Goal: Task Accomplishment & Management: Use online tool/utility

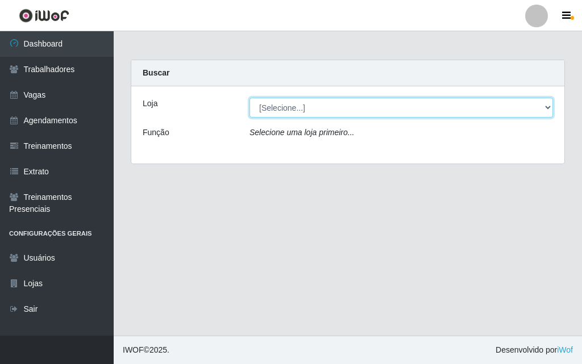
click at [269, 107] on select "[Selecione...] A fazendinha" at bounding box center [400, 108] width 303 height 20
select select "70"
click at [249, 98] on select "[Selecione...] A fazendinha" at bounding box center [400, 108] width 303 height 20
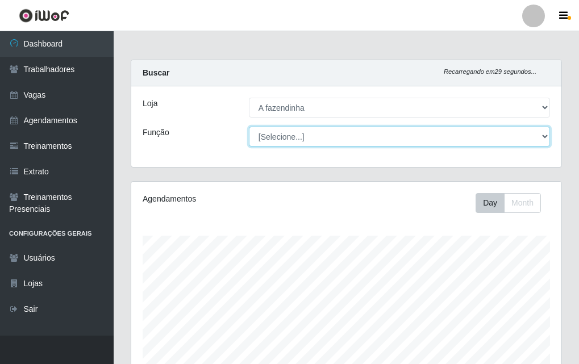
scroll to position [236, 430]
click at [287, 137] on select "[Selecione...] ASG ASG + ASG ++ Balconista Embalador Embalador + Embalador ++ O…" at bounding box center [399, 137] width 301 height 20
select select "79"
click at [249, 127] on select "[Selecione...] ASG ASG + ASG ++ Balconista Embalador Embalador + Embalador ++ O…" at bounding box center [399, 137] width 301 height 20
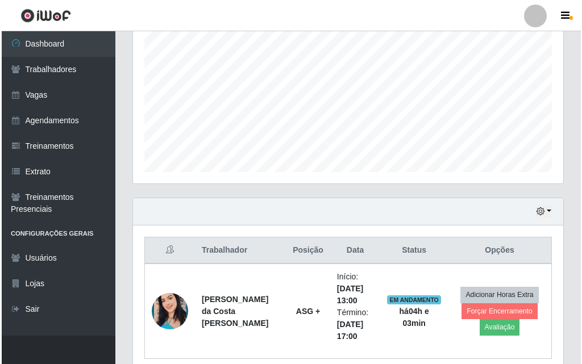
scroll to position [283, 0]
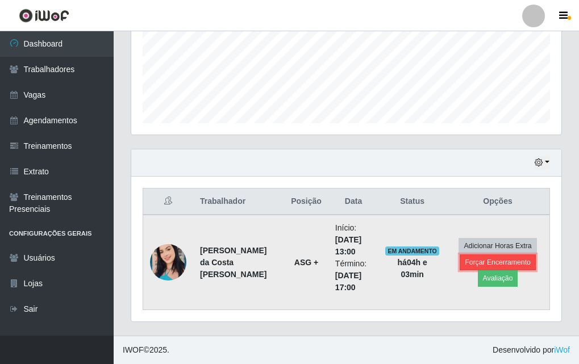
click at [490, 259] on button "Forçar Encerramento" at bounding box center [498, 263] width 76 height 16
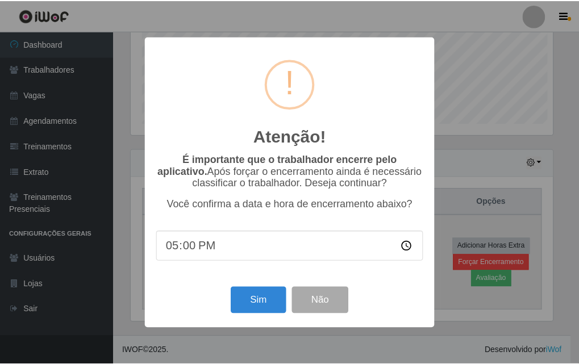
scroll to position [236, 424]
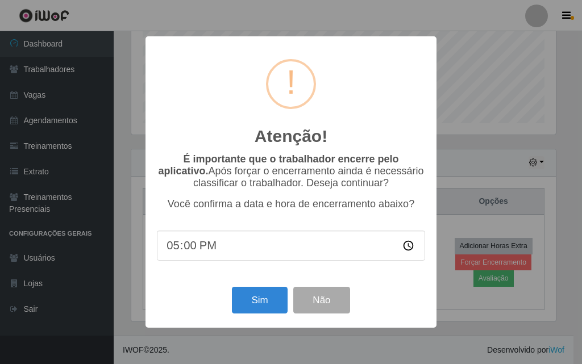
click at [408, 251] on input "17:00" at bounding box center [291, 246] width 268 height 30
type input "17:00"
click at [190, 286] on div "Atenção! × É importante que o trabalhador encerre pelo aplicativo. Após forçar …" at bounding box center [290, 181] width 291 height 291
click at [265, 301] on button "Sim" at bounding box center [259, 300] width 55 height 27
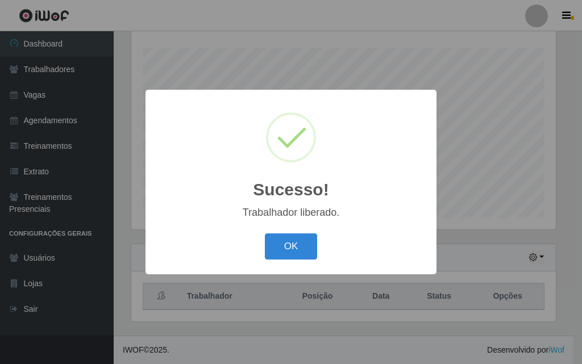
click at [279, 262] on div "OK Cancel" at bounding box center [291, 246] width 268 height 32
click at [279, 257] on button "OK" at bounding box center [291, 246] width 53 height 27
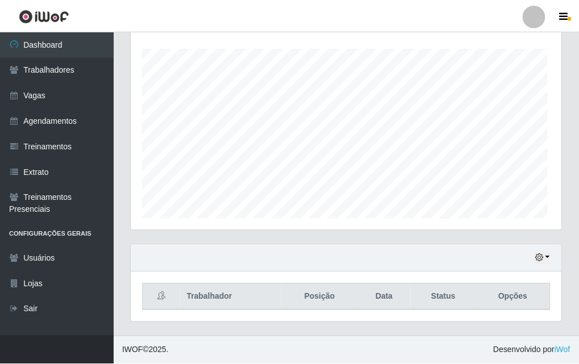
scroll to position [236, 430]
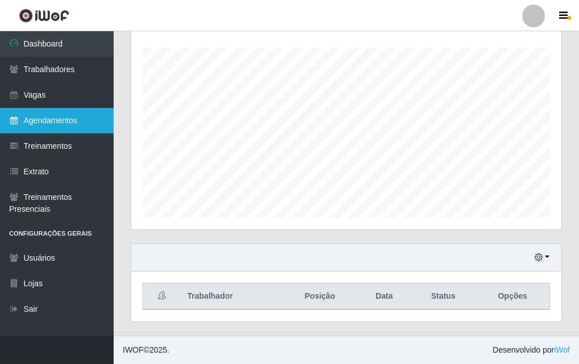
click at [89, 124] on link "Agendamentos" at bounding box center [57, 121] width 114 height 26
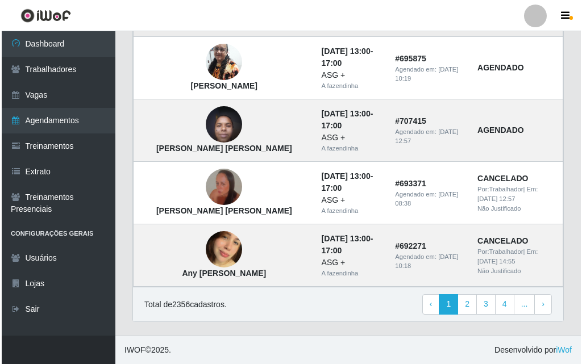
scroll to position [918, 0]
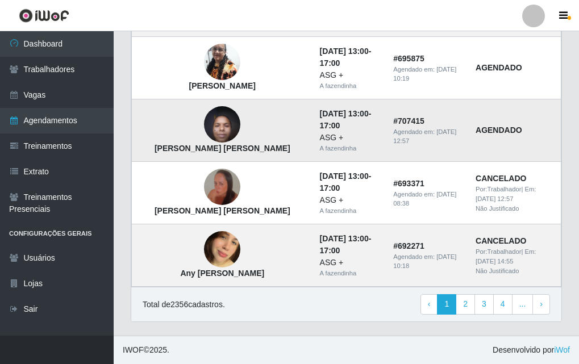
click at [204, 110] on img at bounding box center [222, 125] width 36 height 48
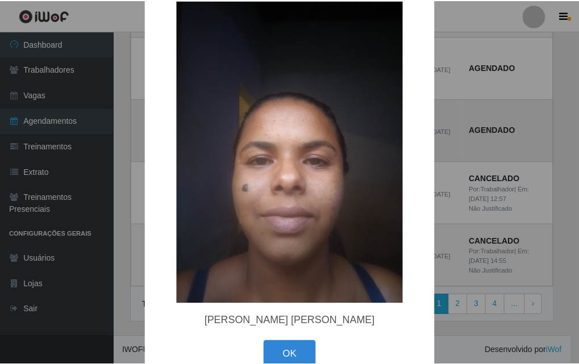
scroll to position [52, 0]
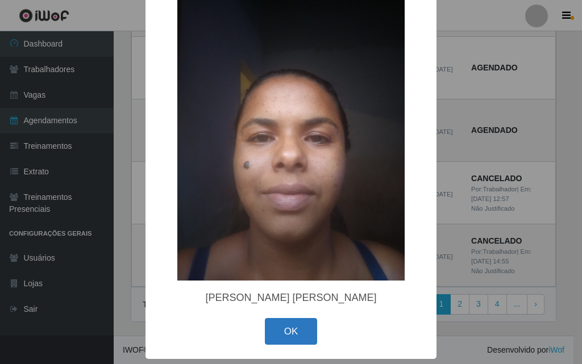
click at [287, 330] on button "OK" at bounding box center [291, 331] width 53 height 27
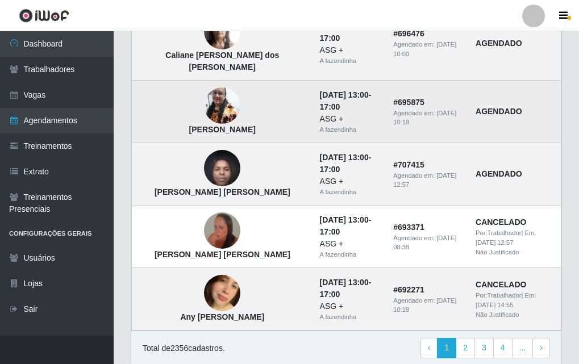
scroll to position [918, 0]
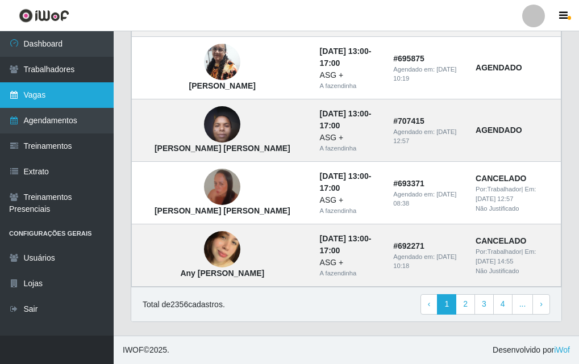
click at [77, 98] on link "Vagas" at bounding box center [57, 95] width 114 height 26
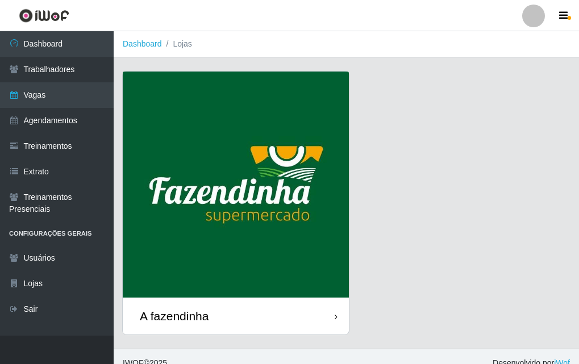
click at [277, 224] on img at bounding box center [236, 185] width 226 height 226
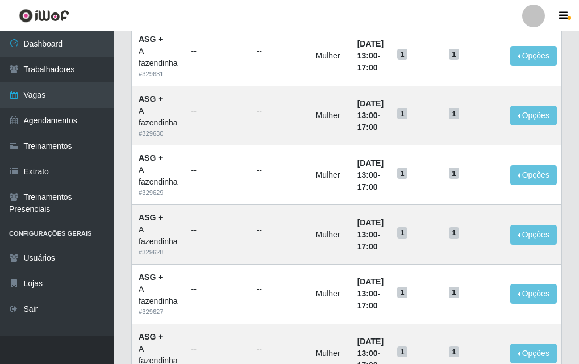
scroll to position [275, 0]
